Goal: Task Accomplishment & Management: Use online tool/utility

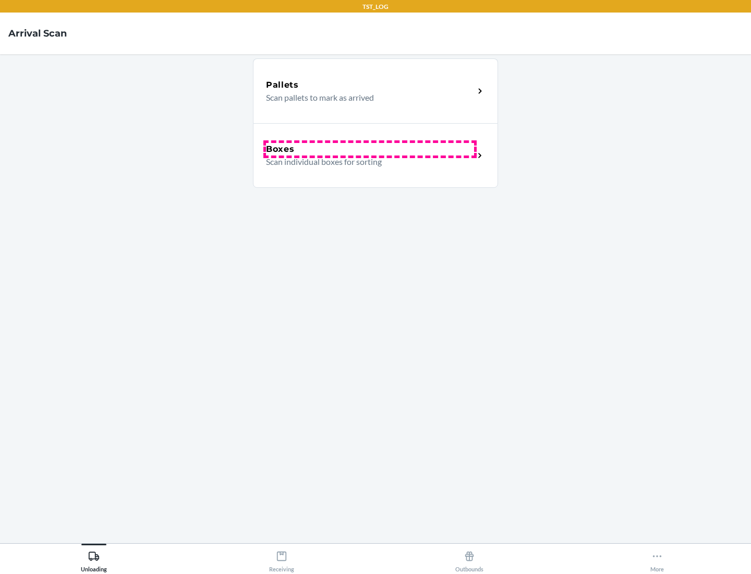
click at [370, 149] on div "Boxes" at bounding box center [370, 149] width 208 height 13
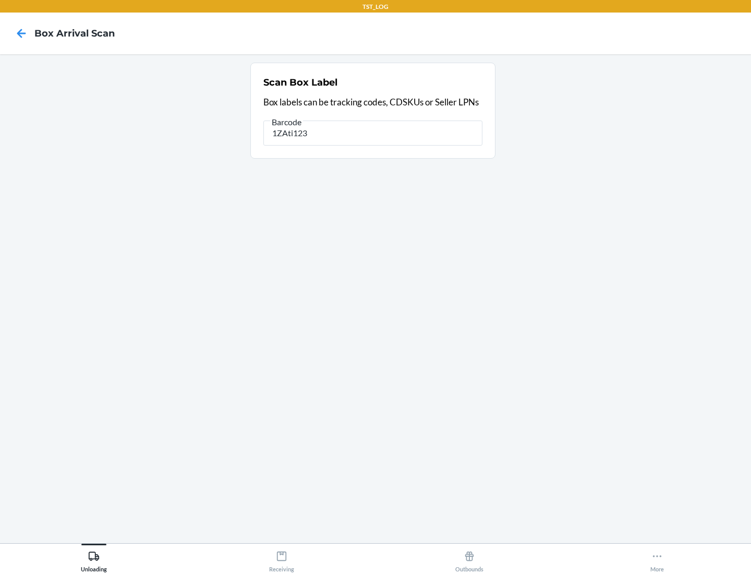
type input "1ZAti123"
